Goal: Check status: Check status

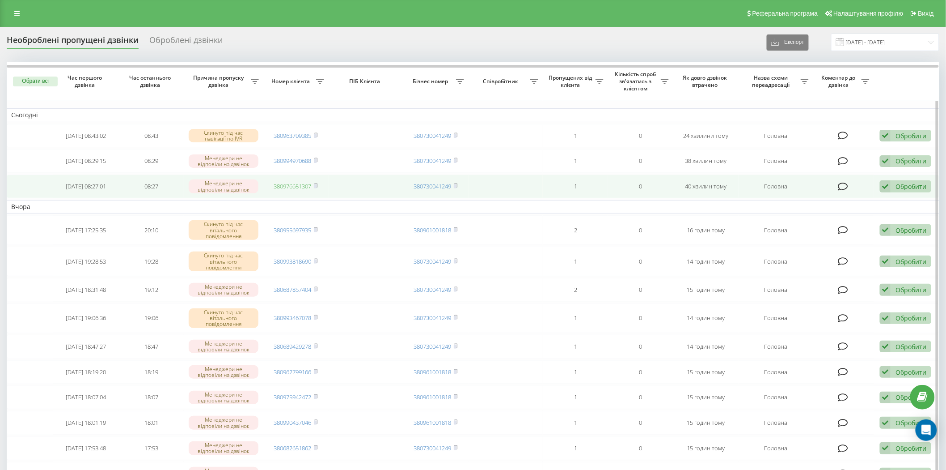
click at [288, 187] on link "380976651307" at bounding box center [293, 186] width 38 height 8
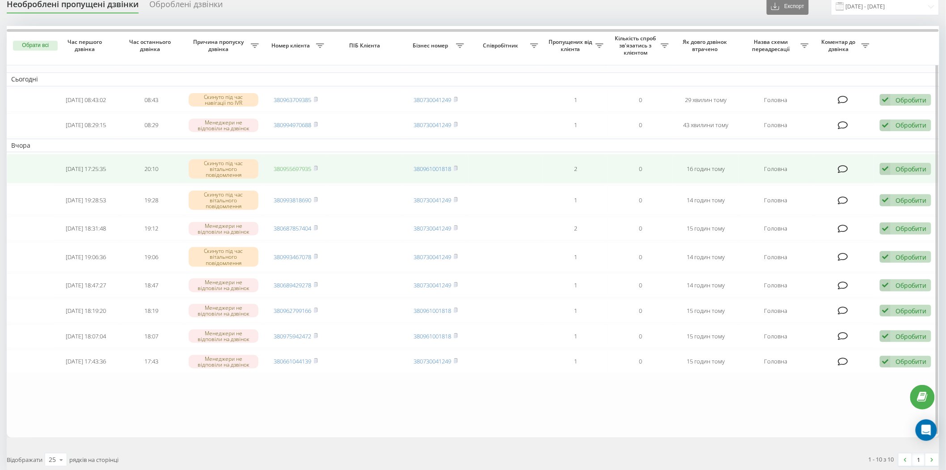
scroll to position [50, 0]
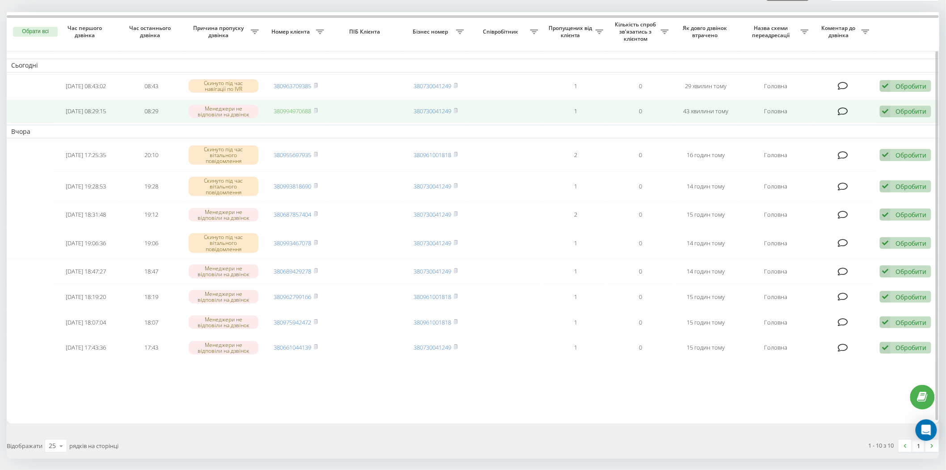
click at [296, 110] on link "380994970688" at bounding box center [293, 111] width 38 height 8
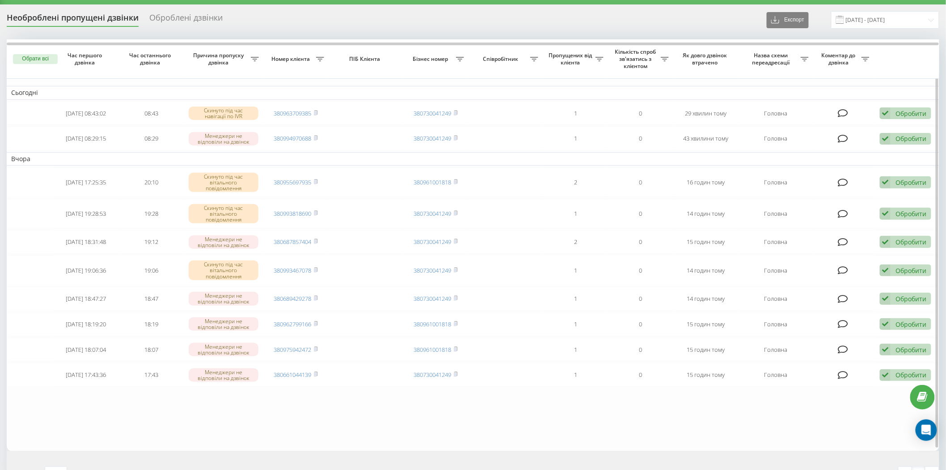
scroll to position [0, 0]
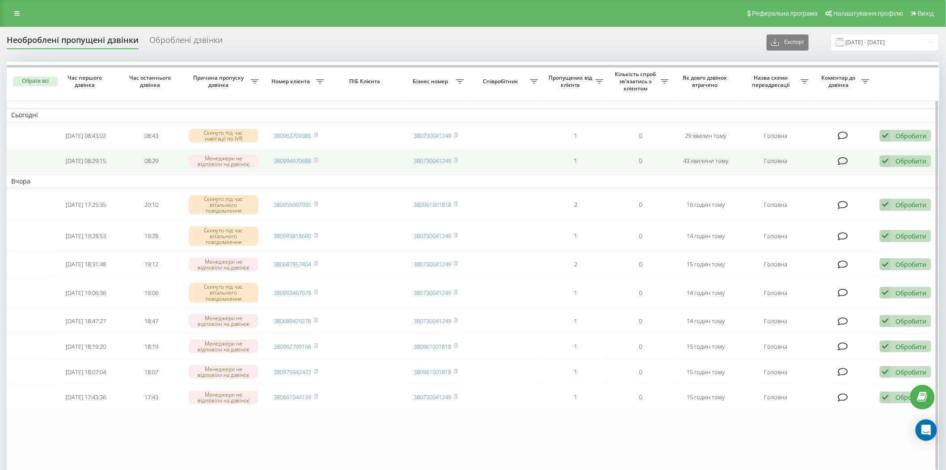
click at [886, 158] on icon at bounding box center [885, 161] width 11 height 12
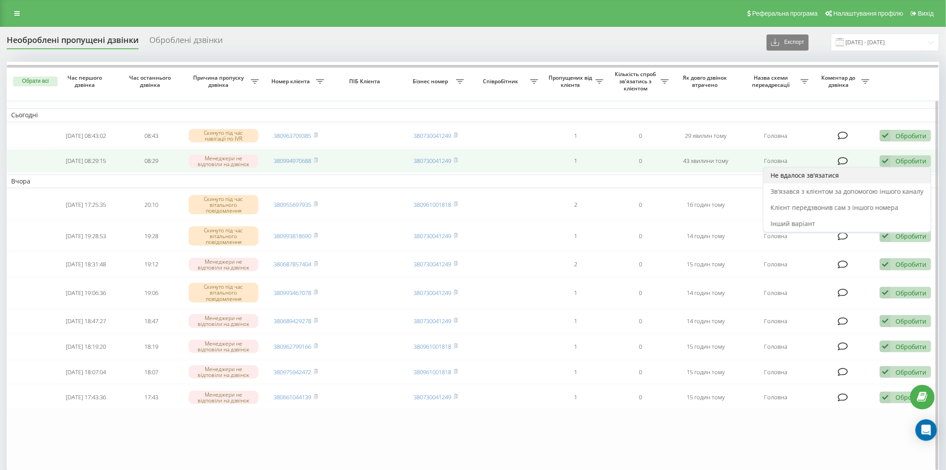
click at [823, 171] on span "Не вдалося зв'язатися" at bounding box center [805, 175] width 68 height 8
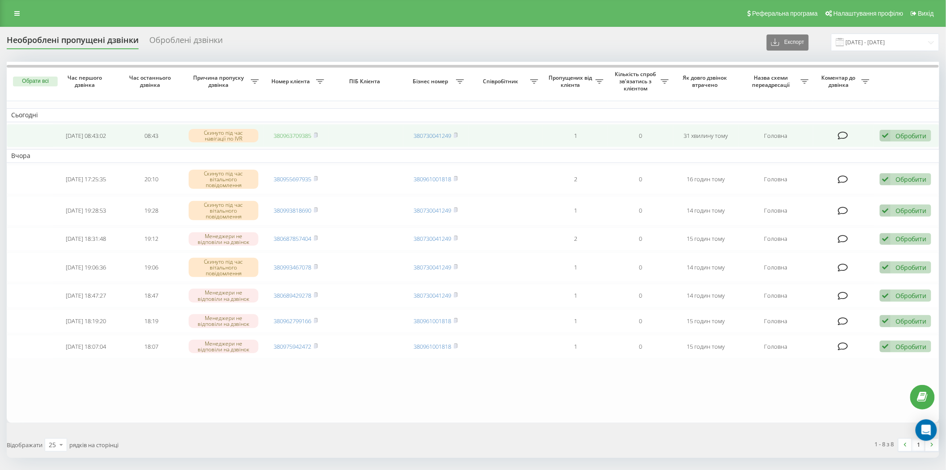
click at [301, 135] on link "380963709385" at bounding box center [293, 135] width 38 height 8
click at [886, 136] on icon at bounding box center [885, 136] width 11 height 12
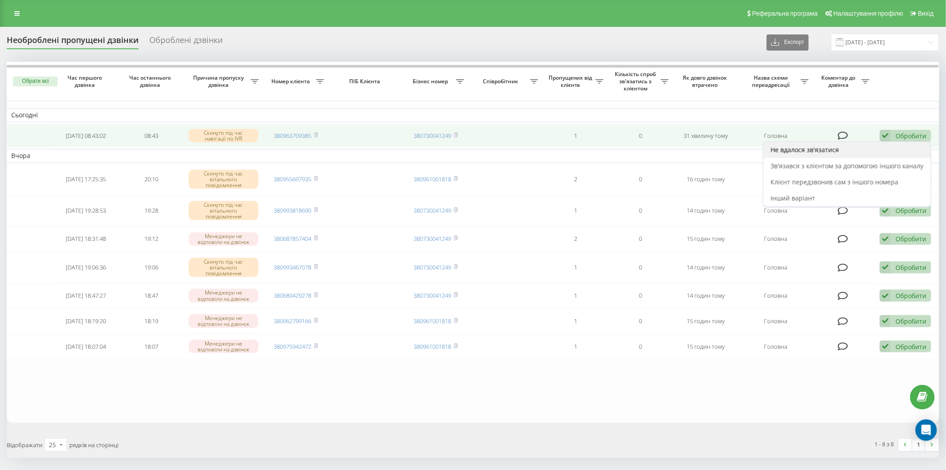
click at [880, 149] on div "Не вдалося зв'язатися" at bounding box center [847, 150] width 167 height 16
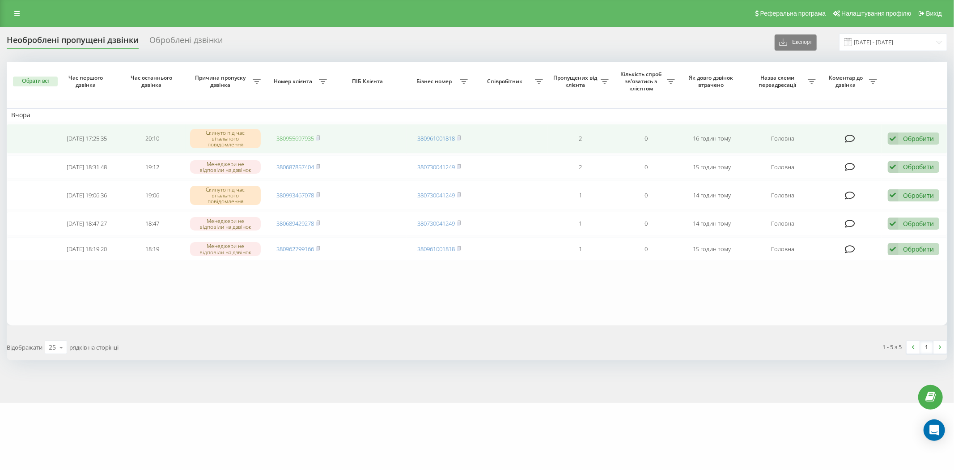
click at [305, 136] on link "380955697935" at bounding box center [295, 138] width 38 height 8
click at [895, 137] on icon at bounding box center [893, 138] width 11 height 12
click at [879, 148] on div "Не вдалося зв'язатися" at bounding box center [855, 153] width 167 height 16
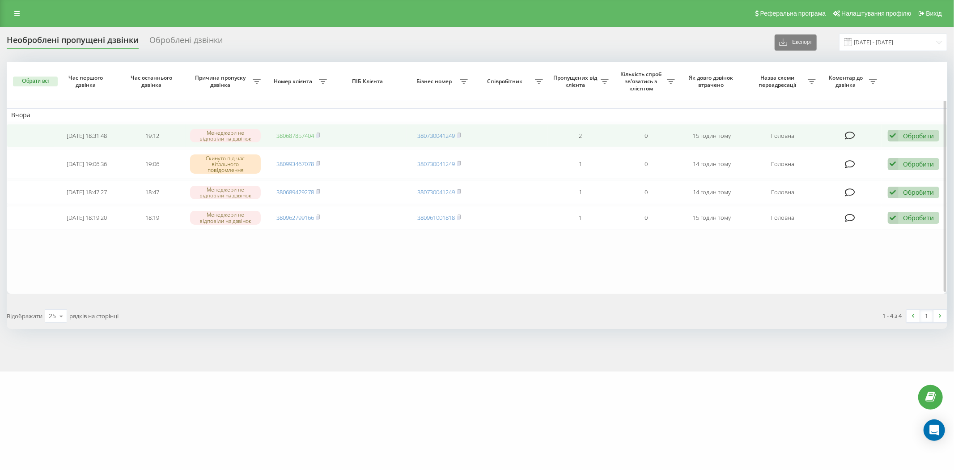
click at [296, 135] on link "380687857404" at bounding box center [295, 135] width 38 height 8
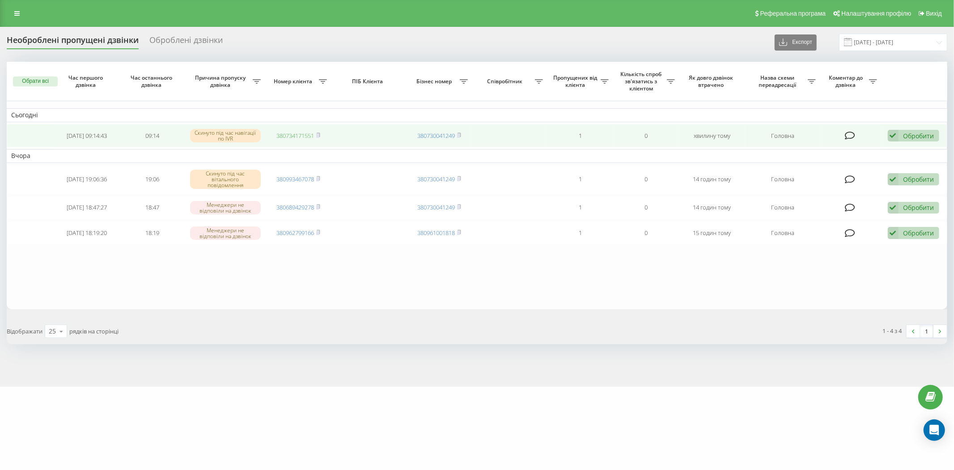
click at [297, 134] on link "380734171551" at bounding box center [295, 135] width 38 height 8
click at [894, 135] on icon at bounding box center [893, 136] width 11 height 12
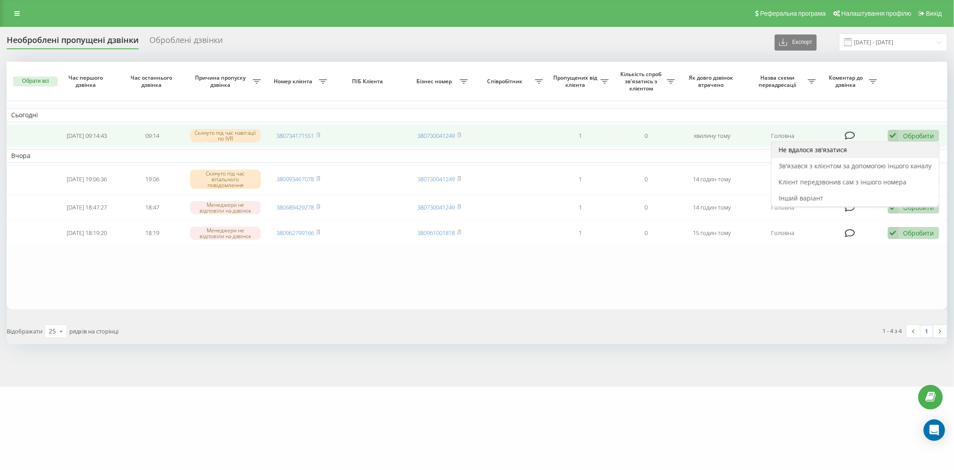
click at [886, 146] on div "Не вдалося зв'язатися" at bounding box center [855, 150] width 167 height 16
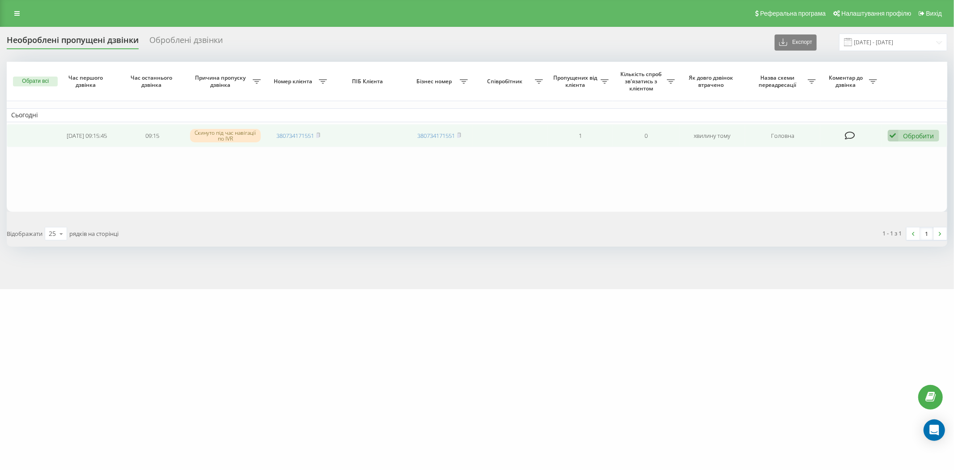
drag, startPoint x: 897, startPoint y: 131, endPoint x: 886, endPoint y: 135, distance: 11.6
click at [891, 132] on icon at bounding box center [893, 136] width 11 height 12
click at [878, 148] on div "Не вдалося зв'язатися" at bounding box center [855, 150] width 167 height 16
